Goal: Task Accomplishment & Management: Complete application form

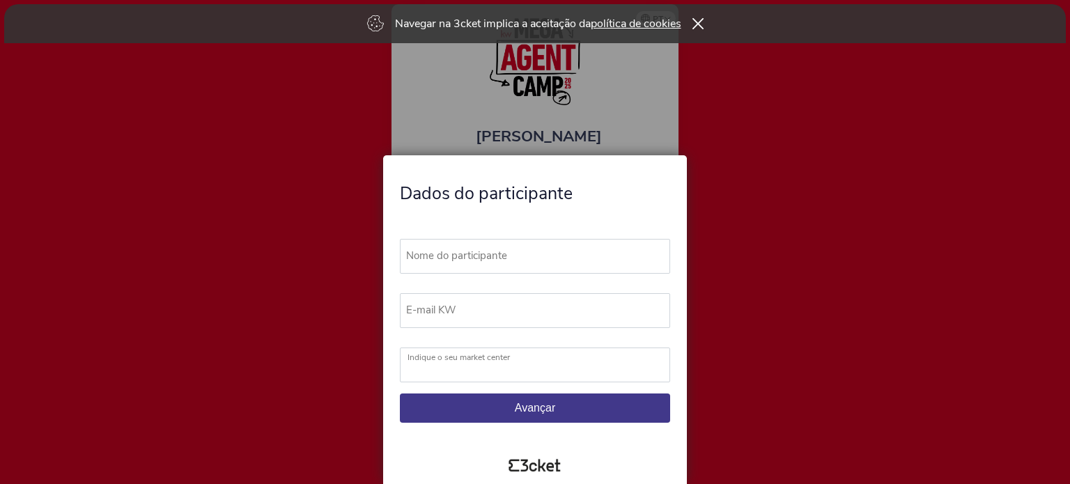
click at [433, 253] on label "Nome do participante" at bounding box center [541, 256] width 283 height 34
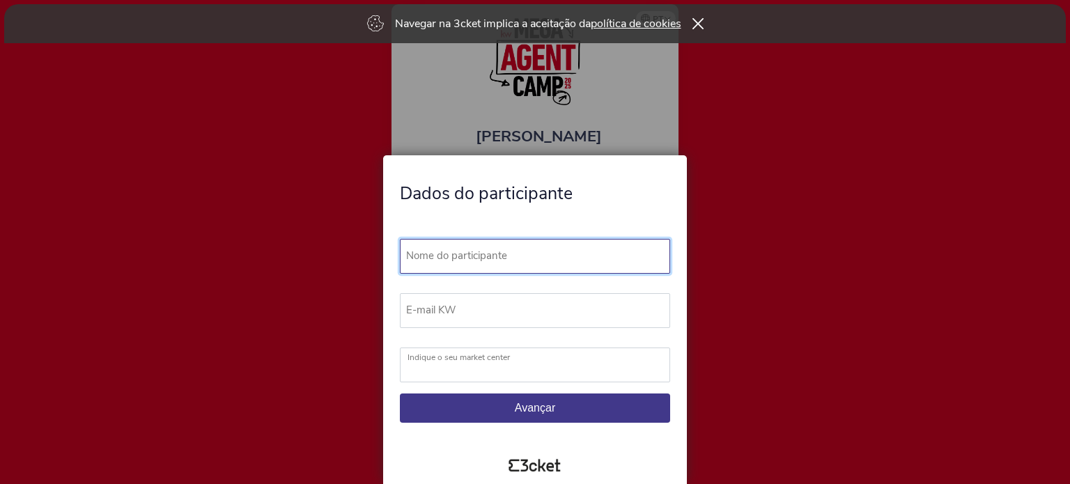
click at [433, 253] on input "Nome do participante" at bounding box center [535, 256] width 270 height 35
type input "v"
type input "[PERSON_NAME]"
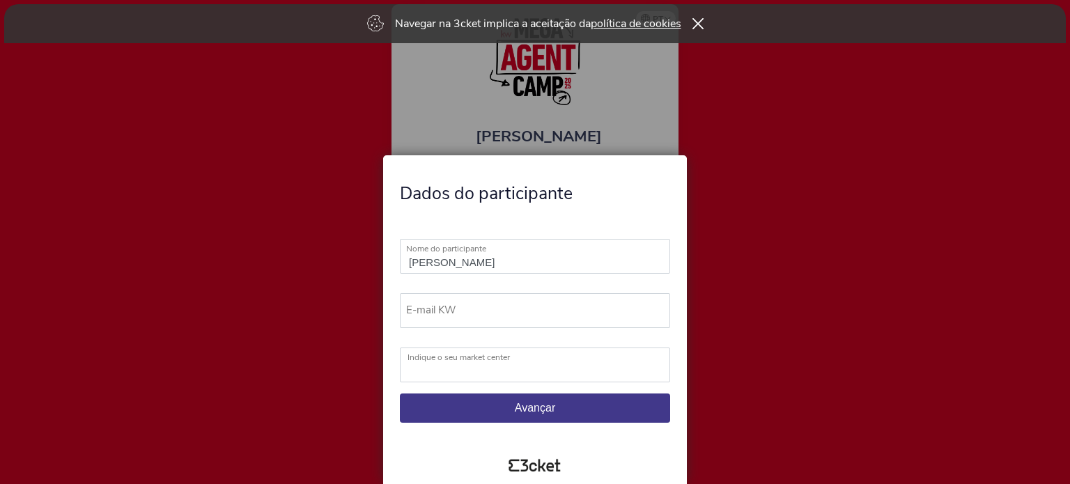
click at [422, 306] on label "E-mail KW" at bounding box center [541, 310] width 283 height 34
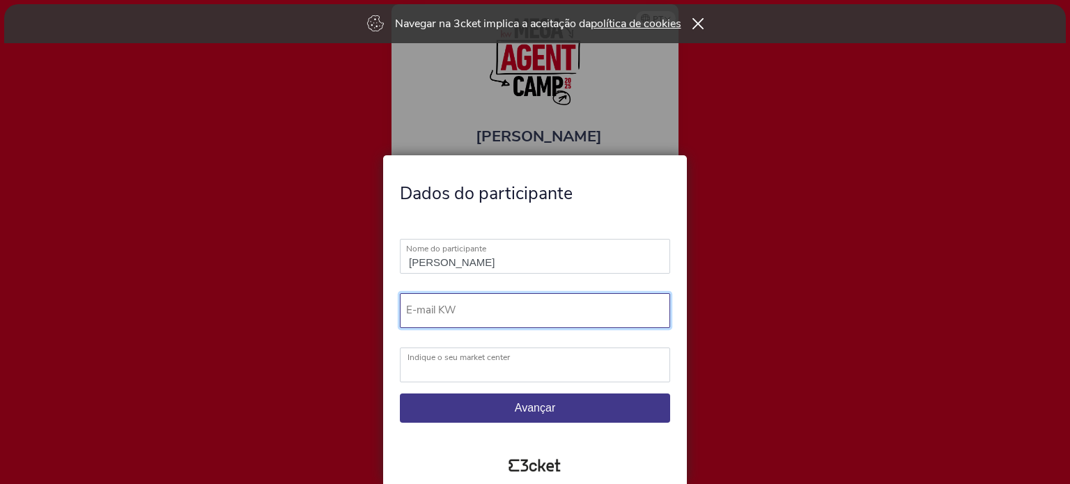
click at [422, 306] on input "E-mail KW" at bounding box center [535, 310] width 270 height 35
type input "veronicaoliveira@kwportugal.pt"
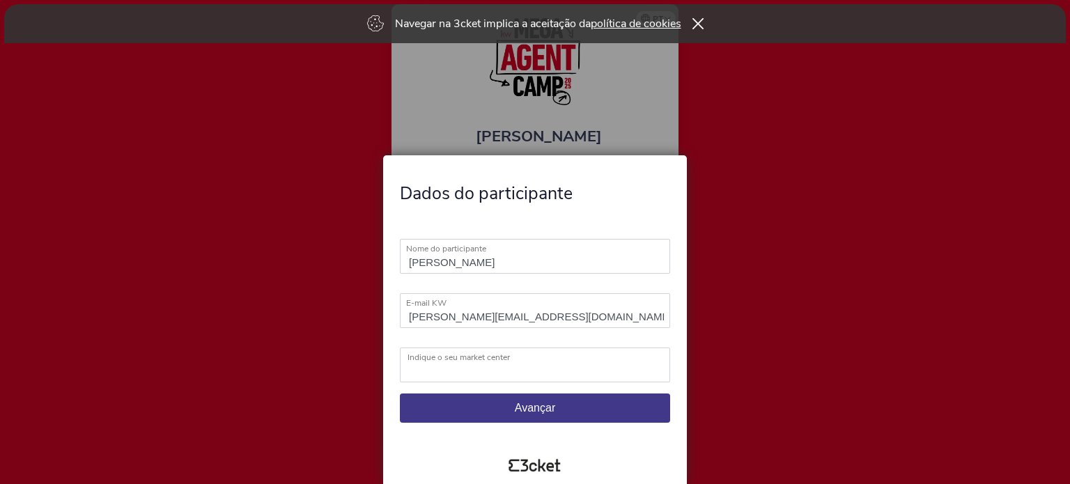
click at [504, 371] on select "KW Ábaco KW Alfa KW Alfa Madeira KW Alfa Lisboa KW Alfa Porto KW Alma KW Area K…" at bounding box center [535, 365] width 270 height 35
select select "KW Lead Restelo"
click at [400, 348] on select "KW Ábaco KW Alfa KW Alfa Madeira KW Alfa Lisboa KW Alfa Porto KW Alma KW Area K…" at bounding box center [535, 365] width 270 height 35
click at [577, 417] on button "Avançar" at bounding box center [535, 408] width 270 height 29
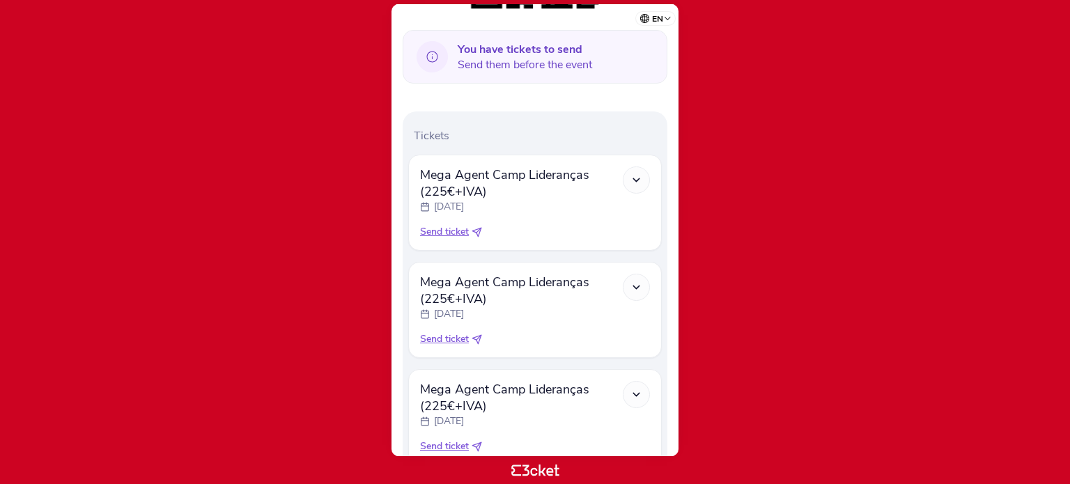
scroll to position [450, 0]
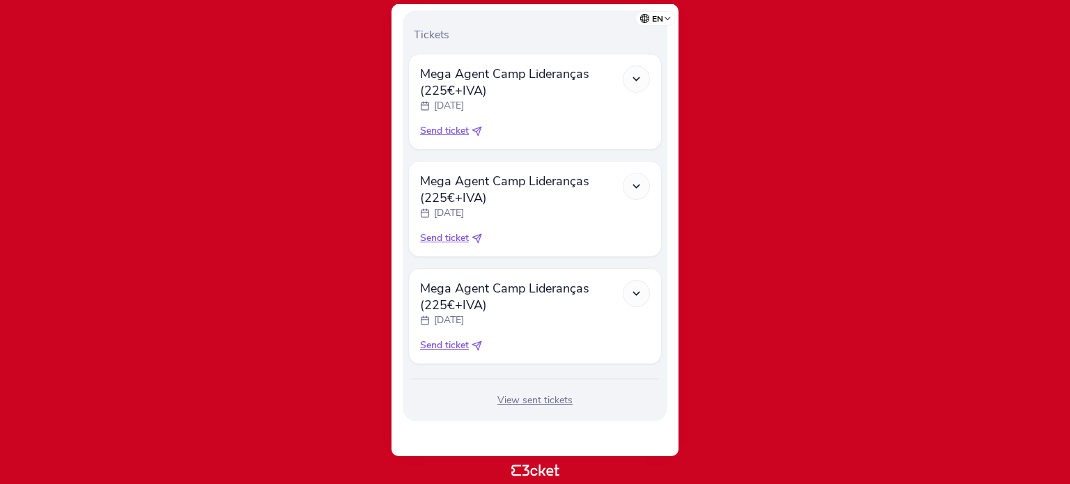
click at [444, 348] on span "Send ticket" at bounding box center [444, 345] width 49 height 14
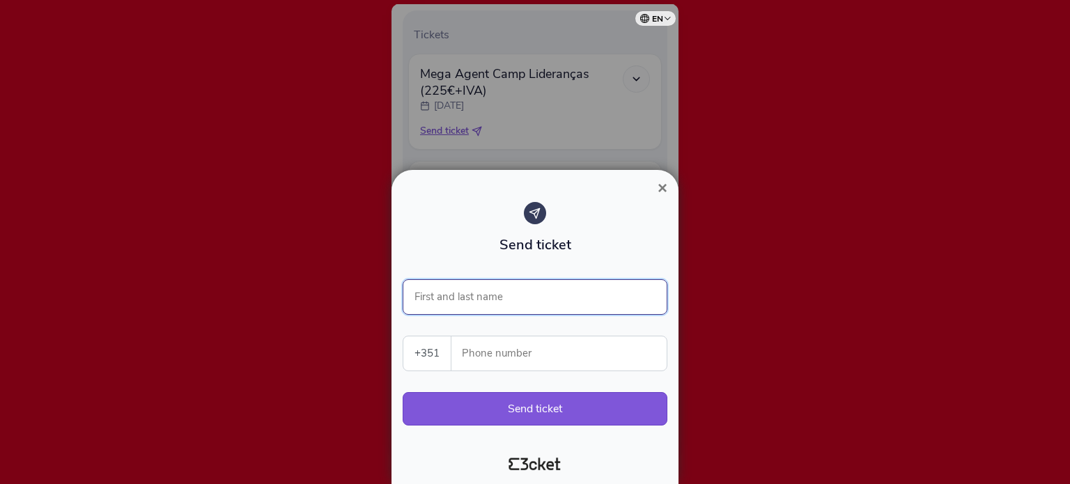
click at [466, 295] on input "First and last name" at bounding box center [535, 297] width 265 height 36
type input "Catia Bernardo"
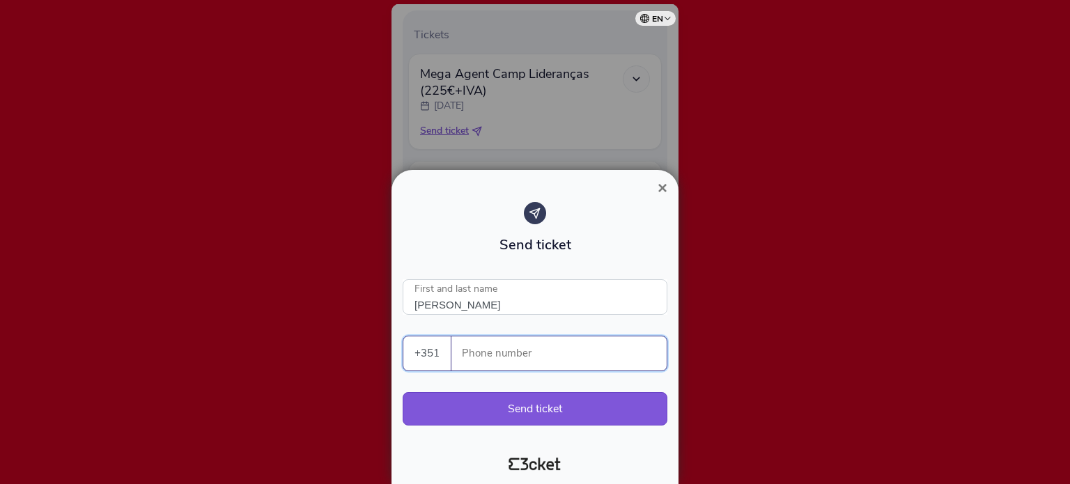
click at [473, 355] on input "Phone number" at bounding box center [564, 353] width 204 height 34
type input "926710180"
click at [582, 413] on button "Send ticket" at bounding box center [535, 408] width 265 height 33
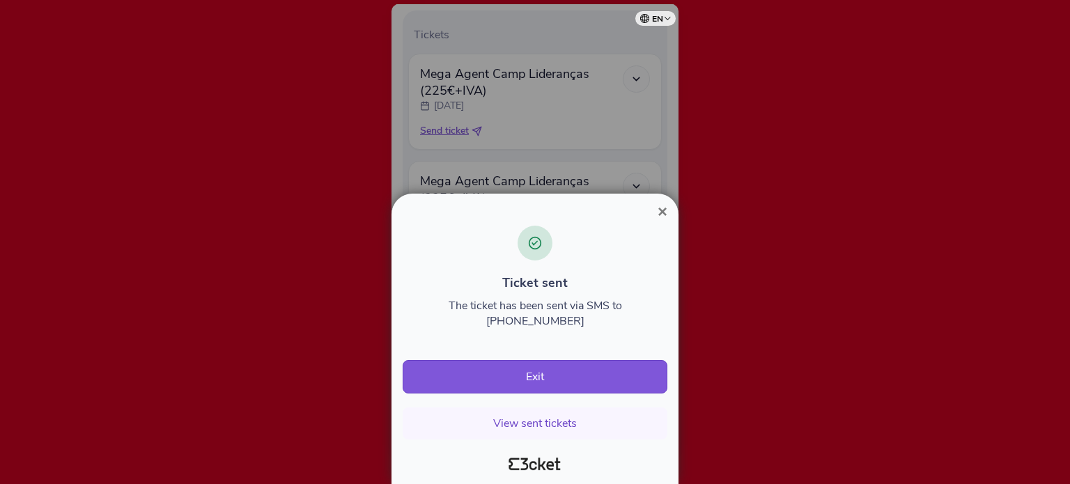
click at [663, 211] on span "×" at bounding box center [662, 211] width 10 height 19
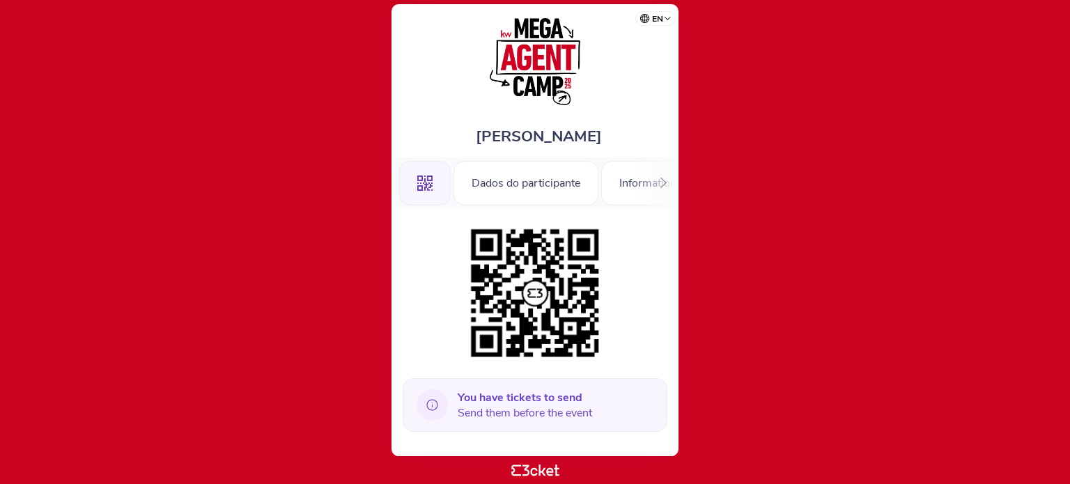
click at [456, 397] on div "You have tickets to send Send them before the event" at bounding box center [535, 405] width 265 height 54
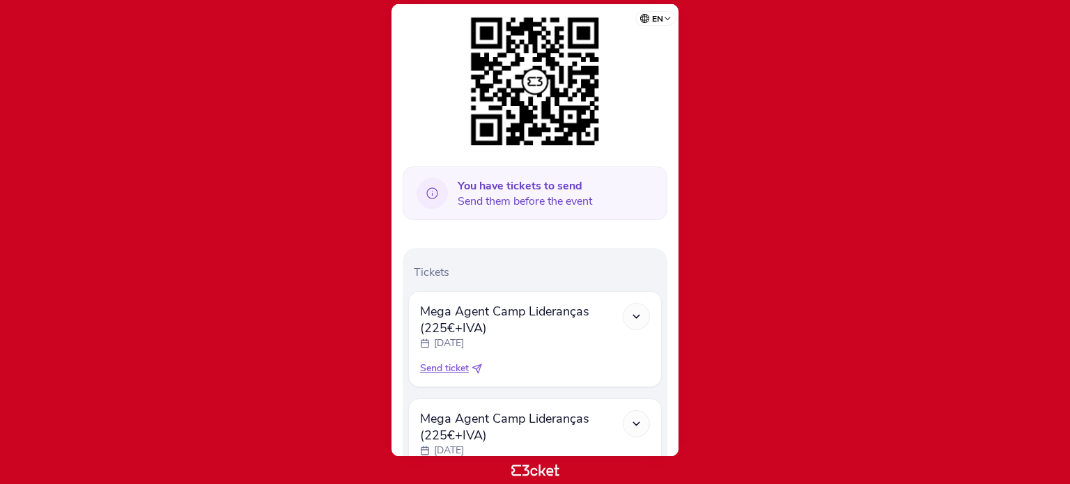
scroll to position [342, 0]
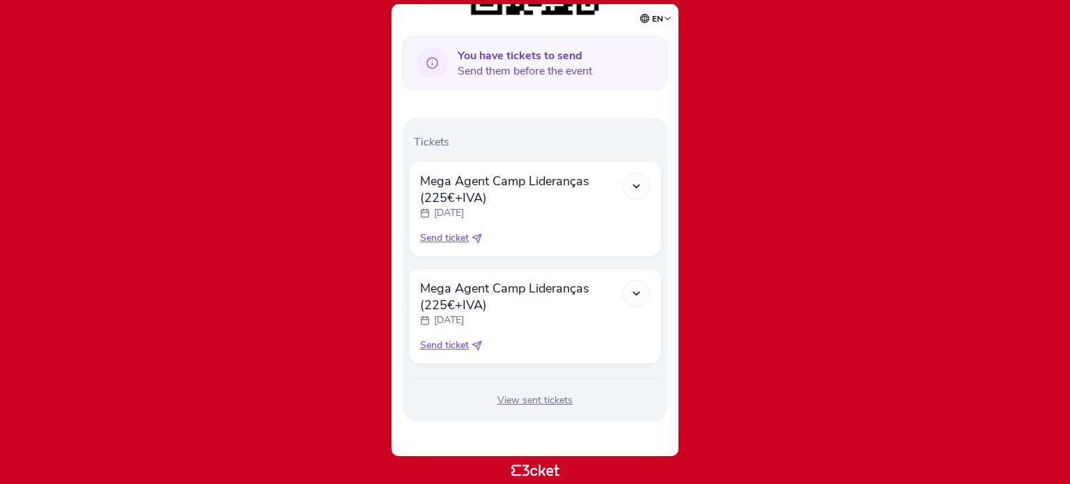
click at [451, 348] on span "Send ticket" at bounding box center [444, 345] width 49 height 14
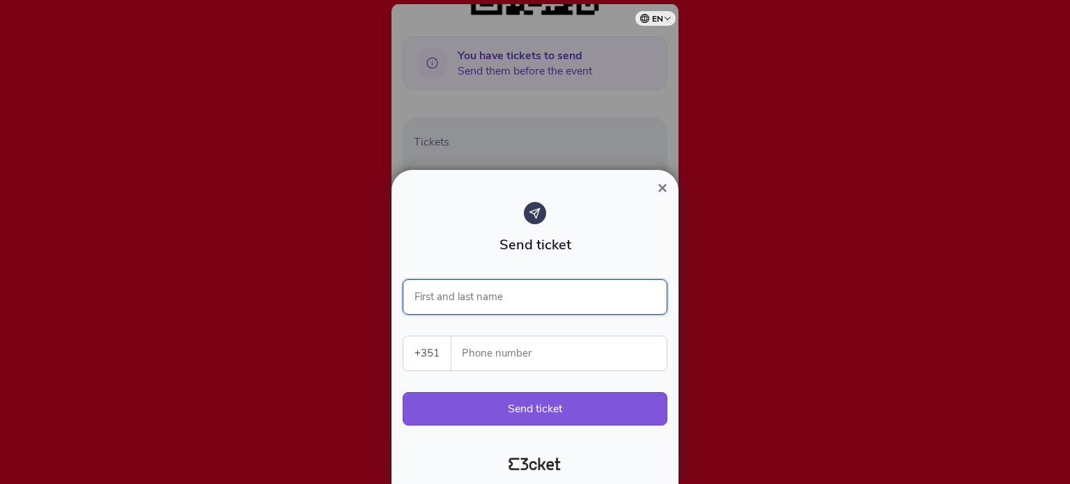
click at [435, 299] on input "First and last name" at bounding box center [535, 297] width 265 height 36
type input "Pedro Afonso"
click at [467, 354] on input "Phone number" at bounding box center [564, 353] width 204 height 34
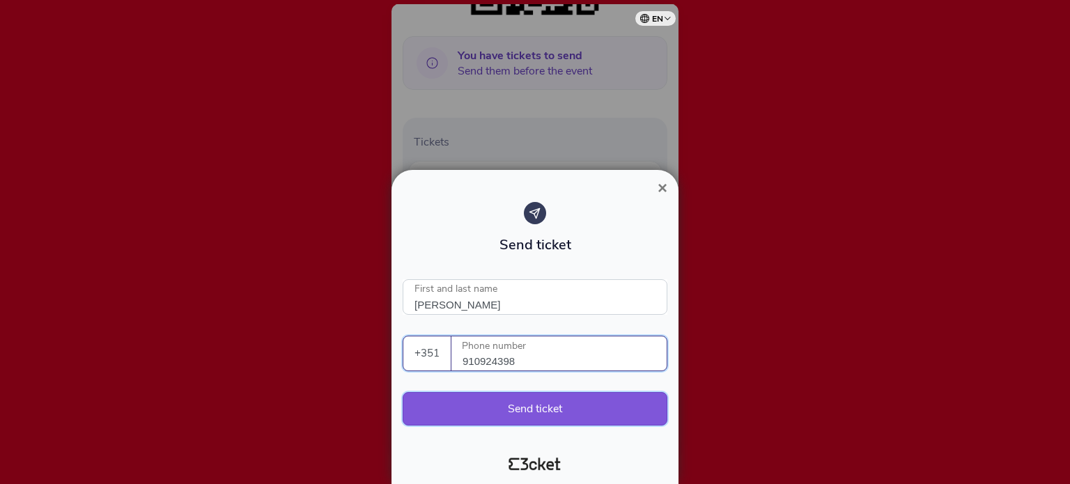
type input "910924398"
click at [549, 416] on button "Send ticket" at bounding box center [535, 408] width 265 height 33
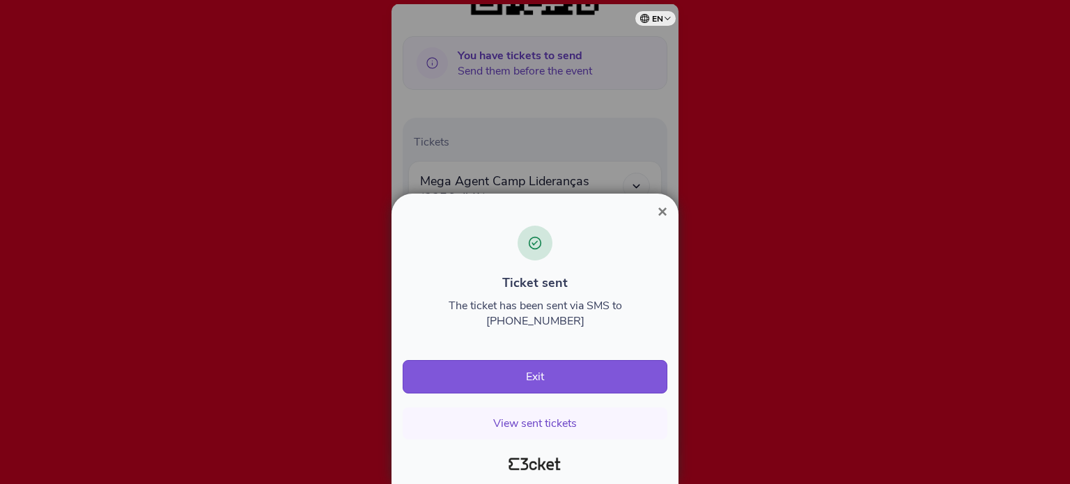
click at [662, 214] on span "×" at bounding box center [662, 211] width 10 height 19
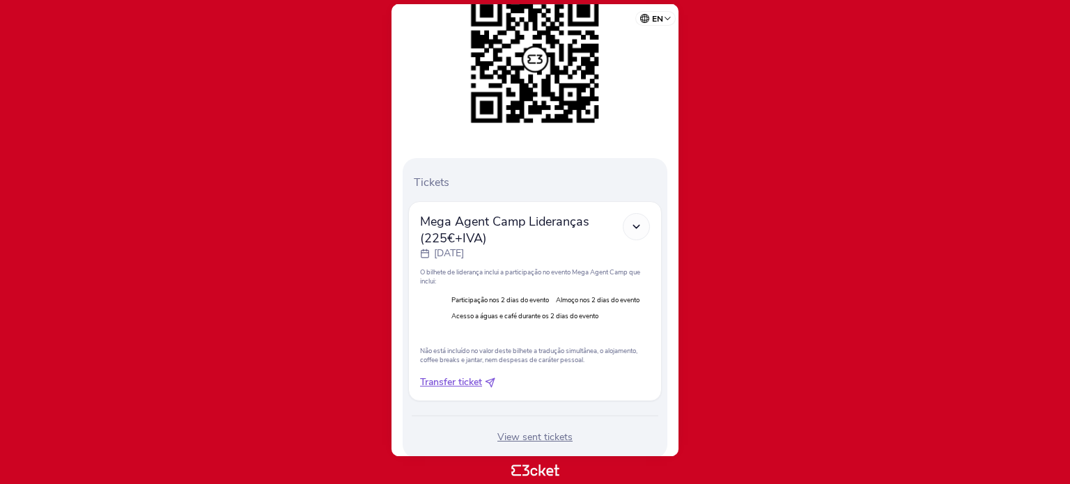
scroll to position [270, 0]
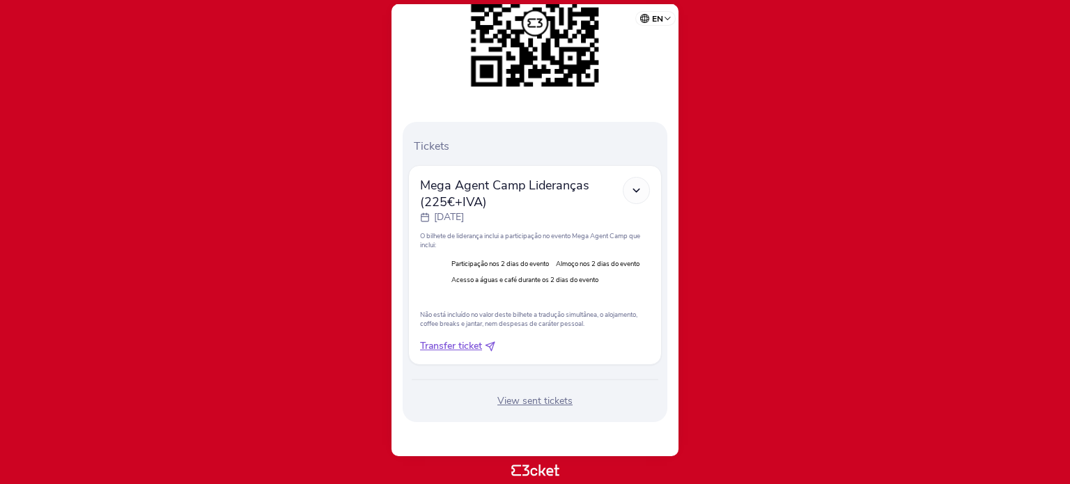
click at [436, 345] on span "Transfer ticket" at bounding box center [451, 346] width 62 height 14
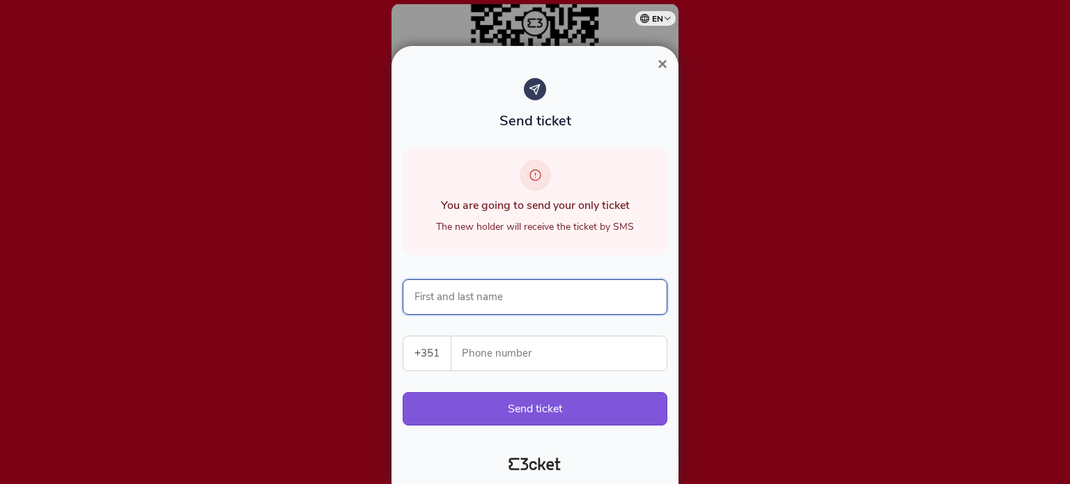
click at [451, 297] on input "First and last name" at bounding box center [535, 297] width 265 height 36
type input "v"
type input "[PERSON_NAME]"
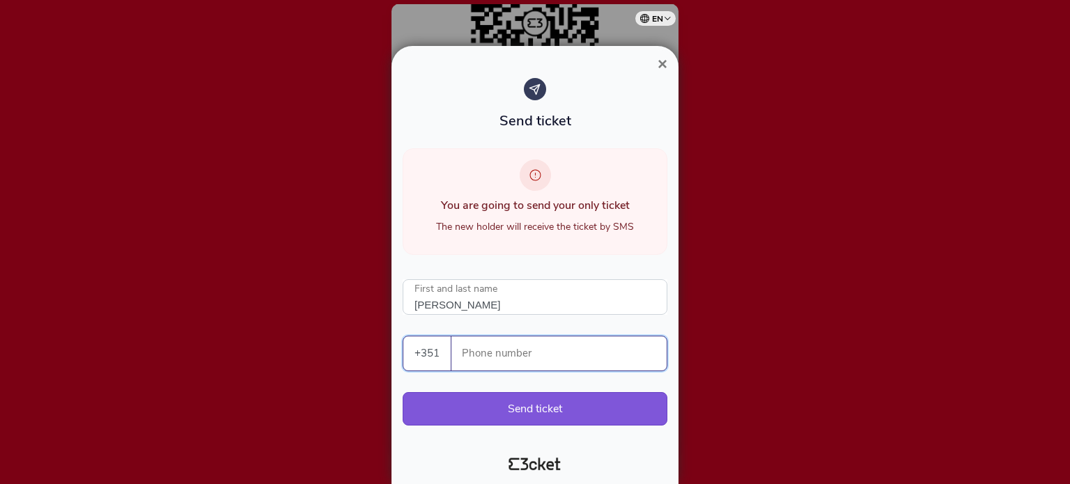
click at [463, 359] on input "Phone number" at bounding box center [564, 353] width 204 height 34
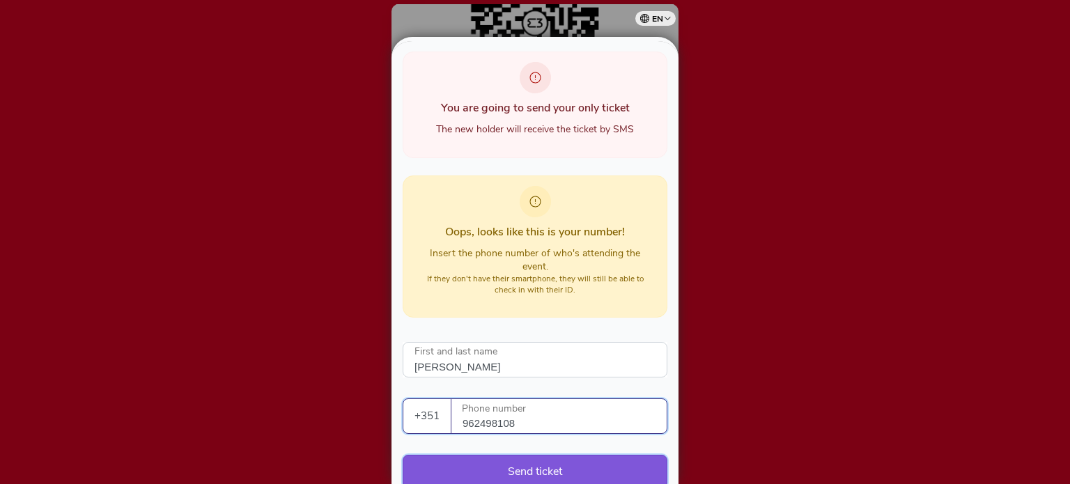
scroll to position [149, 0]
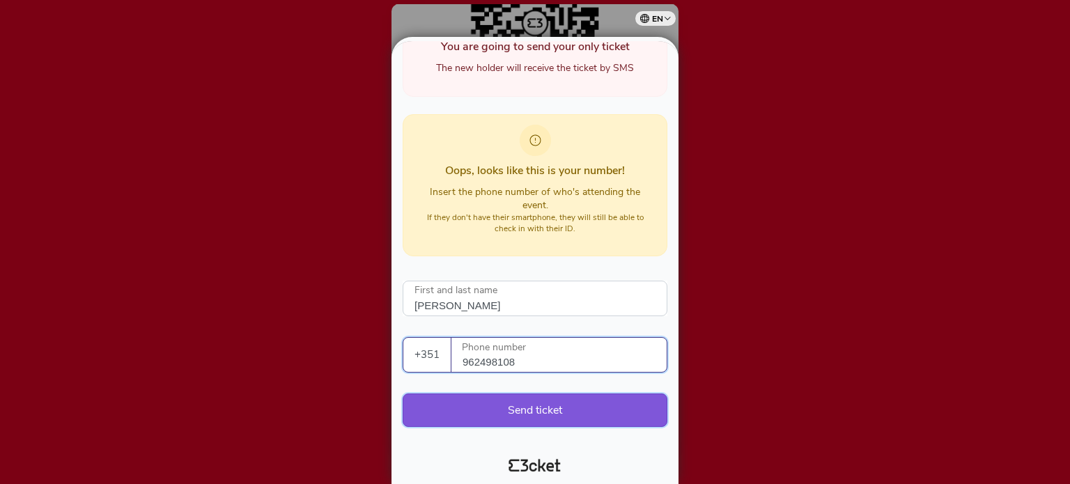
type input "962498108"
click at [588, 411] on button "Send ticket" at bounding box center [535, 410] width 265 height 33
click at [552, 412] on button "Send ticket" at bounding box center [535, 410] width 265 height 33
click at [843, 379] on div at bounding box center [535, 242] width 1070 height 484
